Goal: Find specific page/section: Find specific page/section

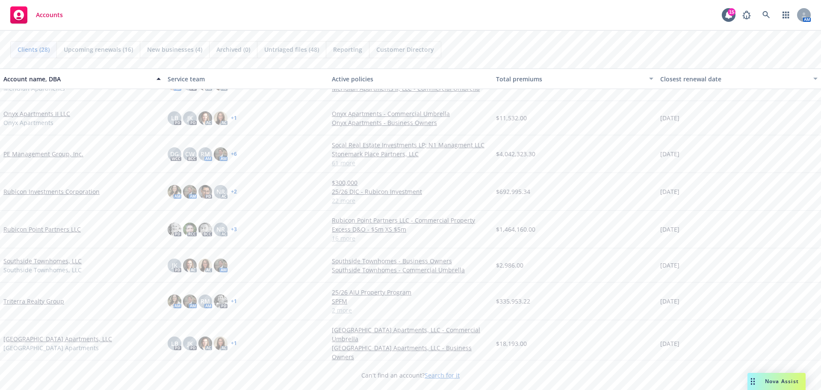
scroll to position [513, 0]
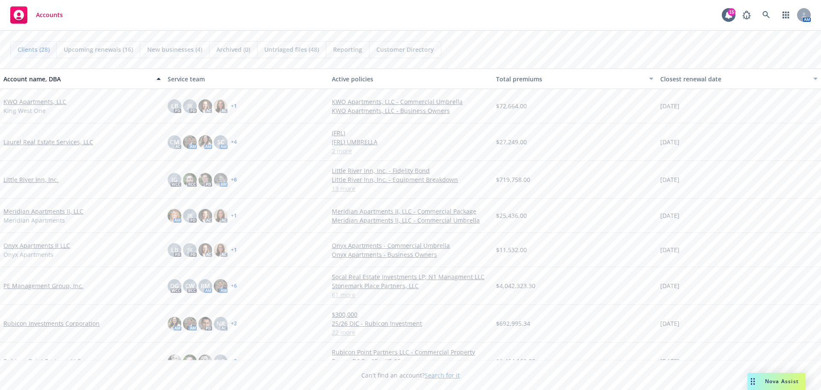
click at [42, 283] on link "PE Management Group, Inc." at bounding box center [43, 285] width 80 height 9
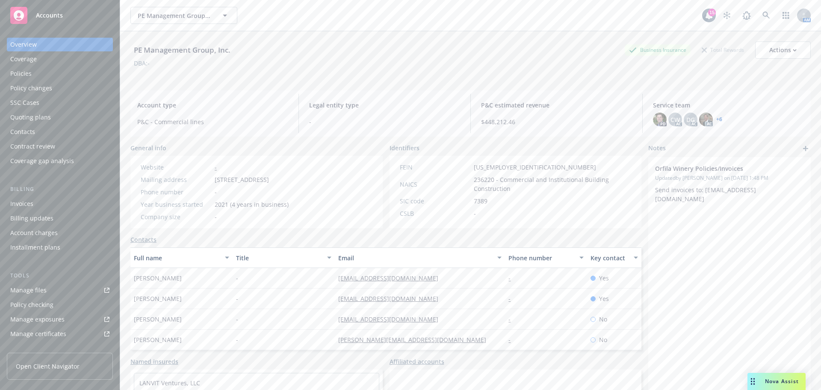
click at [28, 76] on div "Policies" at bounding box center [20, 74] width 21 height 14
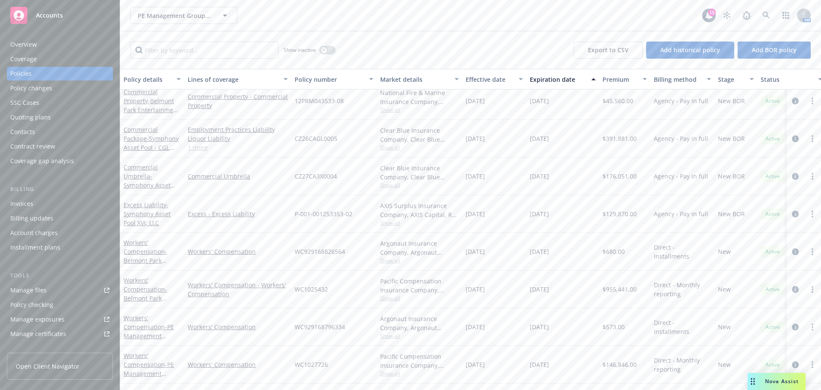
scroll to position [86, 0]
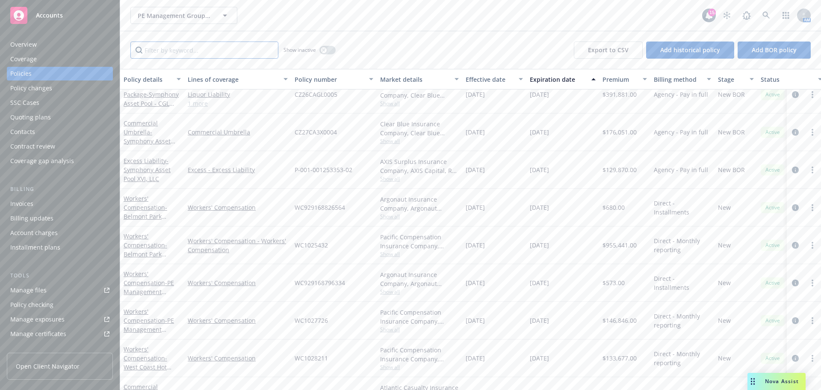
click at [180, 46] on input "Filter by keyword..." at bounding box center [204, 50] width 148 height 17
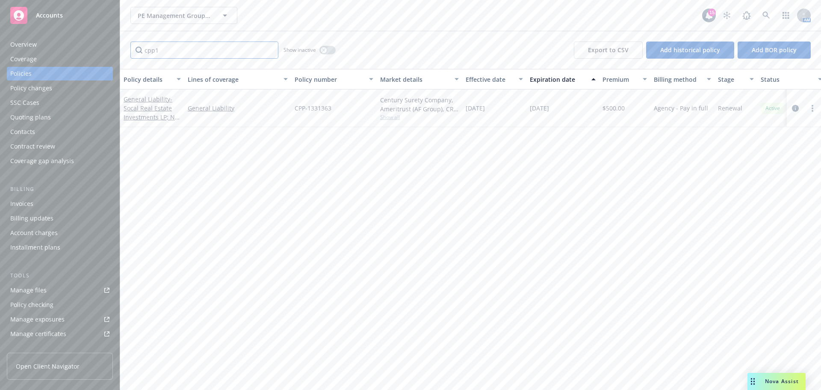
scroll to position [0, 0]
click at [203, 126] on span "No results" at bounding box center [533, 153] width 826 height 128
click at [181, 55] on input "cpp1331" at bounding box center [204, 50] width 148 height 17
type input "c"
drag, startPoint x: 181, startPoint y: 55, endPoint x: 397, endPoint y: 230, distance: 278.0
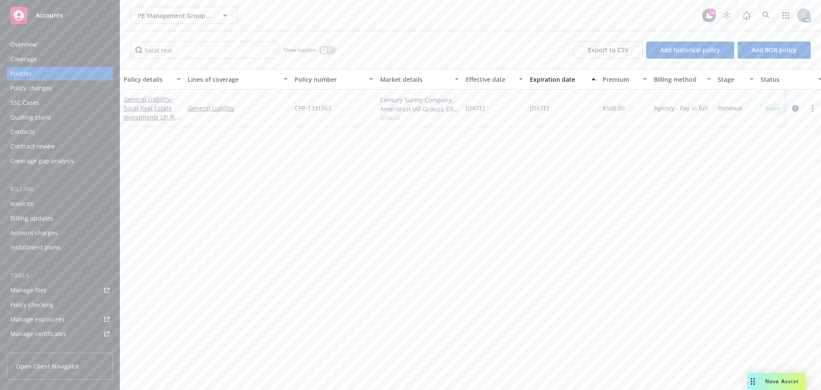
click at [397, 230] on div "Policy details Lines of coverage Policy number Market details Effective date Ex…" at bounding box center [470, 229] width 701 height 321
click at [142, 108] on span "- Socal Real Estate Investments LP; N1 Managment LLC" at bounding box center [152, 112] width 56 height 35
click at [194, 53] on input "Socal real" at bounding box center [204, 50] width 148 height 17
type input "S"
click at [192, 51] on input "CZ27" at bounding box center [204, 50] width 148 height 17
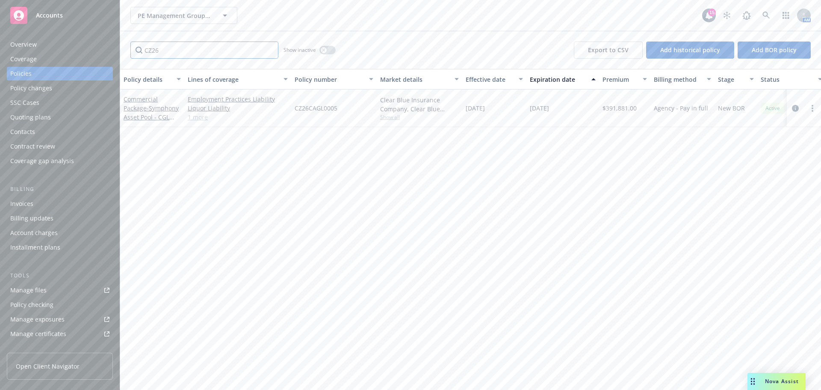
click at [164, 48] on input "CZ26" at bounding box center [204, 50] width 148 height 17
type input "C"
type input "12prm"
